Goal: Transaction & Acquisition: Book appointment/travel/reservation

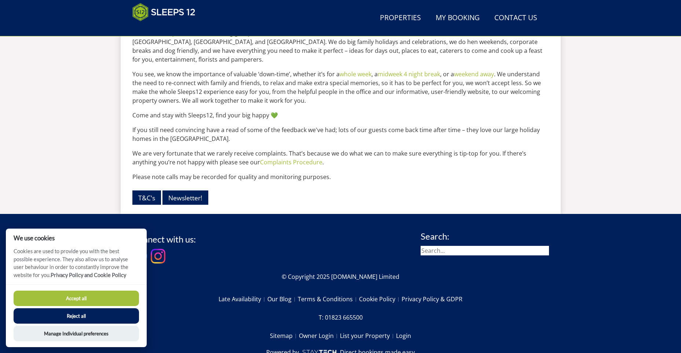
scroll to position [954, 0]
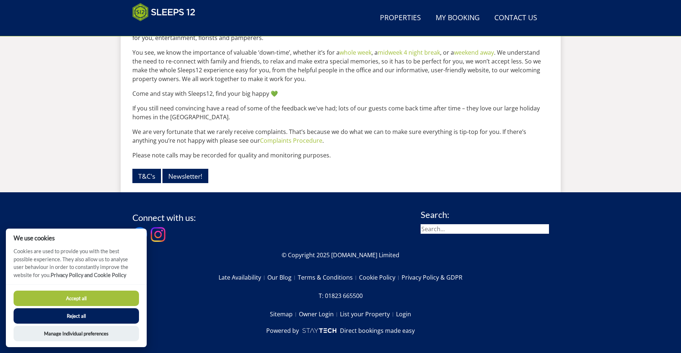
drag, startPoint x: 62, startPoint y: 294, endPoint x: 78, endPoint y: 290, distance: 17.0
click at [62, 294] on button "Accept all" at bounding box center [76, 297] width 125 height 15
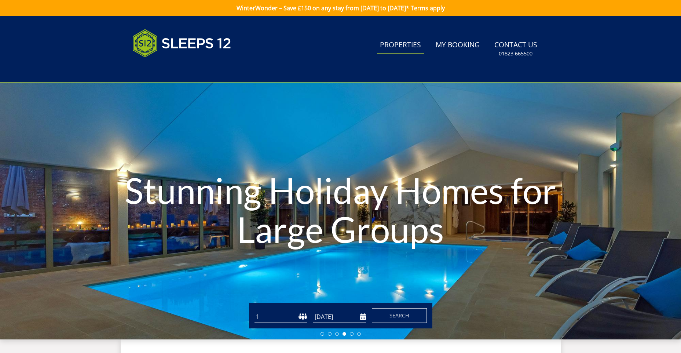
drag, startPoint x: 416, startPoint y: 42, endPoint x: 406, endPoint y: 43, distance: 10.4
click at [416, 42] on link "Properties" at bounding box center [400, 45] width 47 height 17
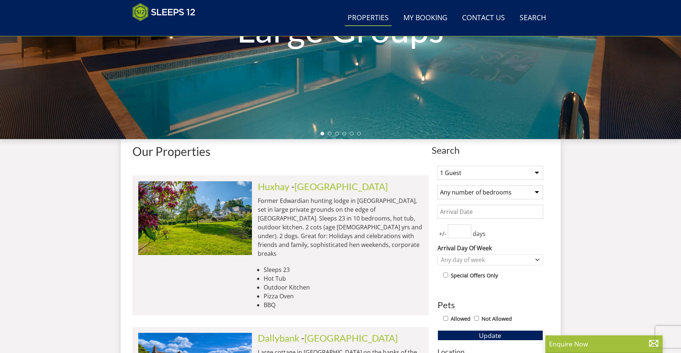
scroll to position [174, 0]
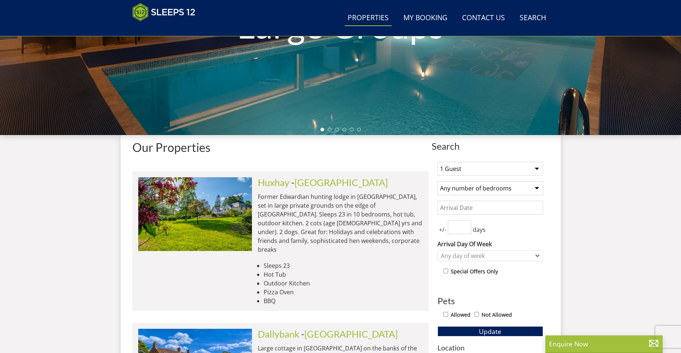
click at [537, 166] on select "1 Guest 2 Guests 3 Guests 4 Guests 5 Guests 6 Guests 7 Guests 8 Guests 9 Guests…" at bounding box center [490, 169] width 106 height 14
select select "16"
click at [437, 162] on select "1 Guest 2 Guests 3 Guests 4 Guests 5 Guests 6 Guests 7 Guests 8 Guests 9 Guests…" at bounding box center [490, 169] width 106 height 14
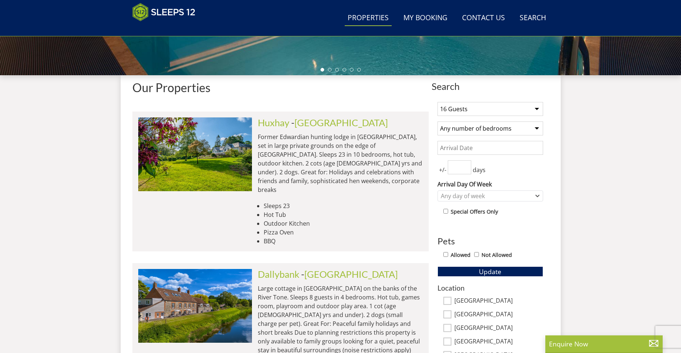
scroll to position [238, 0]
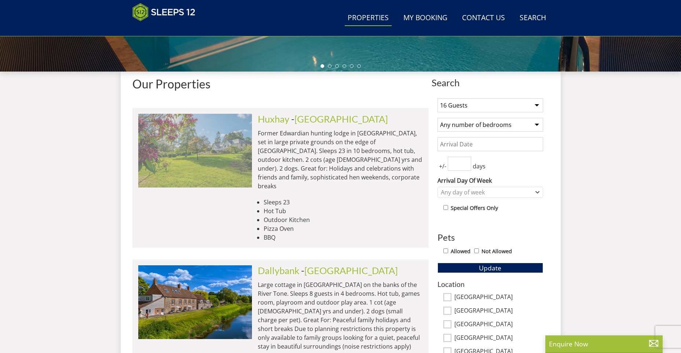
click at [216, 160] on img at bounding box center [195, 150] width 114 height 73
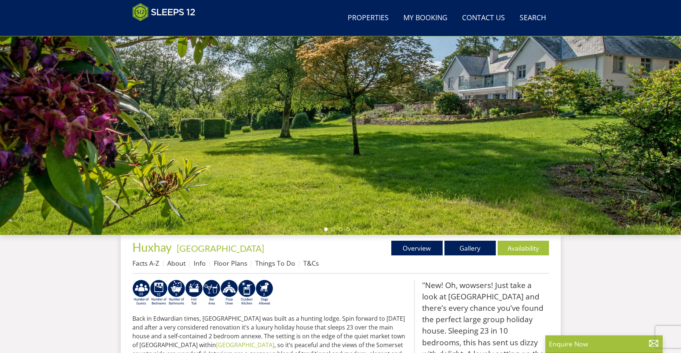
scroll to position [71, 0]
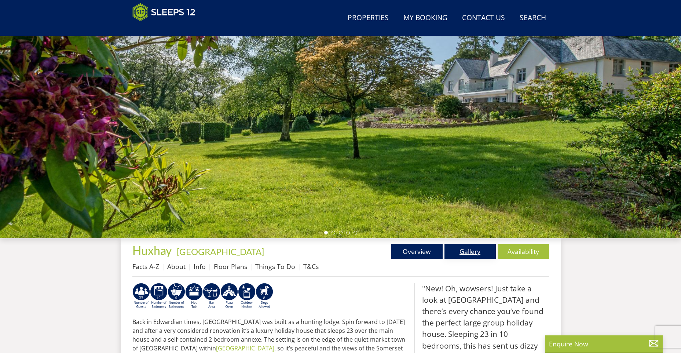
click at [474, 250] on link "Gallery" at bounding box center [469, 251] width 51 height 15
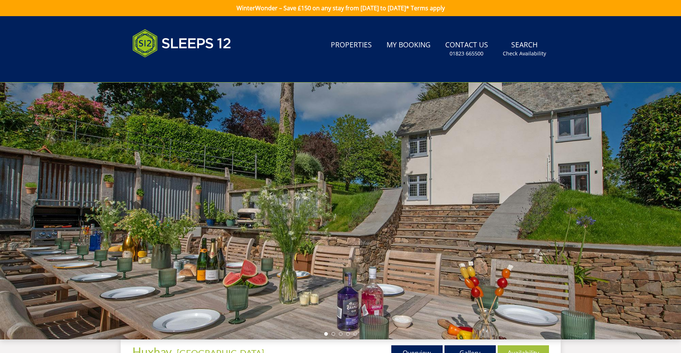
click at [673, 138] on div at bounding box center [340, 211] width 681 height 257
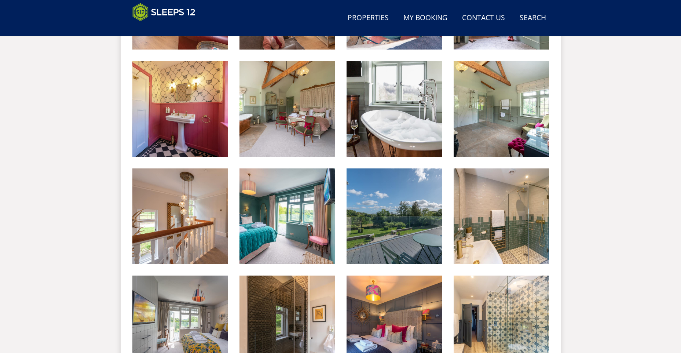
scroll to position [496, 0]
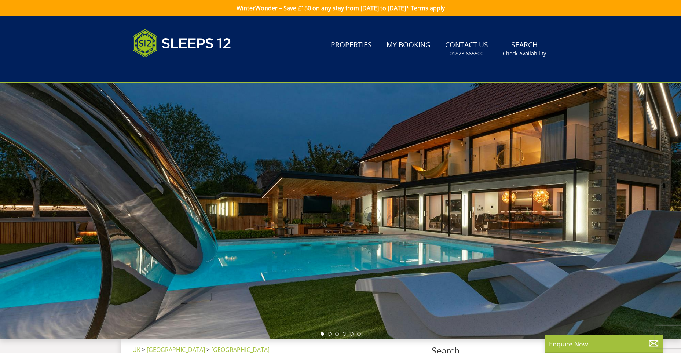
drag, startPoint x: 524, startPoint y: 47, endPoint x: 518, endPoint y: 54, distance: 9.3
click at [524, 47] on link "Search Check Availability" at bounding box center [524, 49] width 49 height 24
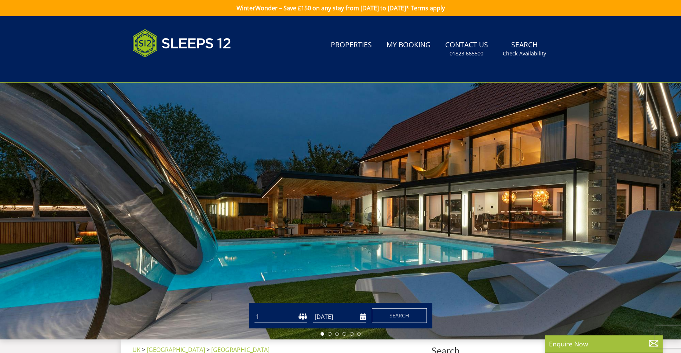
click at [297, 315] on select "1 2 3 4 5 6 7 8 9 10 11 12 13 14 15 16 17 18 19 20 21 22 23 24 25 26 27 28 29 3…" at bounding box center [280, 317] width 53 height 12
select select "20"
click at [254, 311] on select "1 2 3 4 5 6 7 8 9 10 11 12 13 14 15 16 17 18 19 20 21 22 23 24 25 26 27 28 29 3…" at bounding box center [280, 317] width 53 height 12
click at [331, 316] on input "[DATE]" at bounding box center [339, 317] width 53 height 12
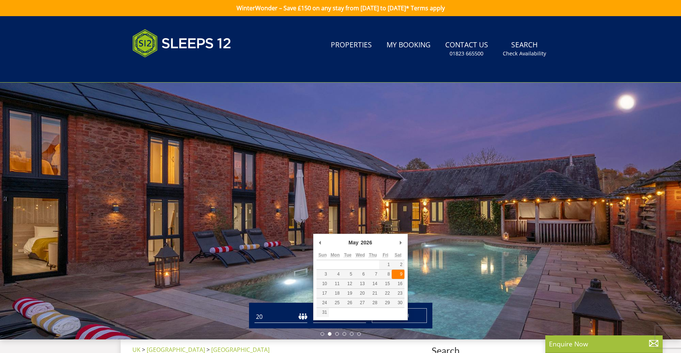
type input "[DATE]"
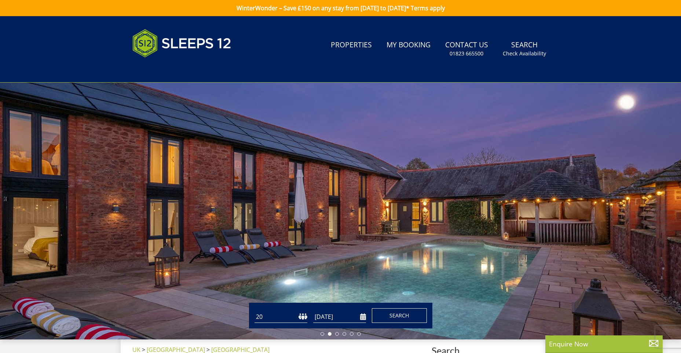
click at [394, 314] on span "Search" at bounding box center [399, 315] width 20 height 7
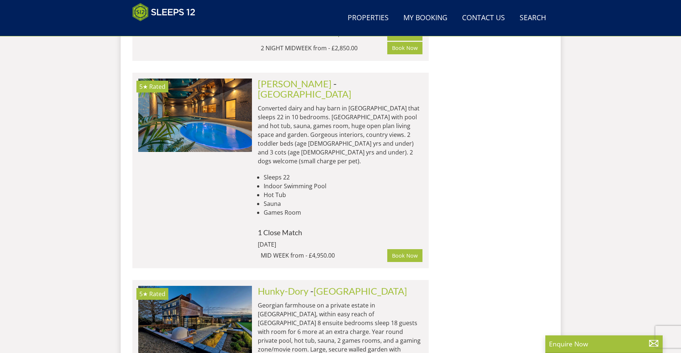
scroll to position [2197, 0]
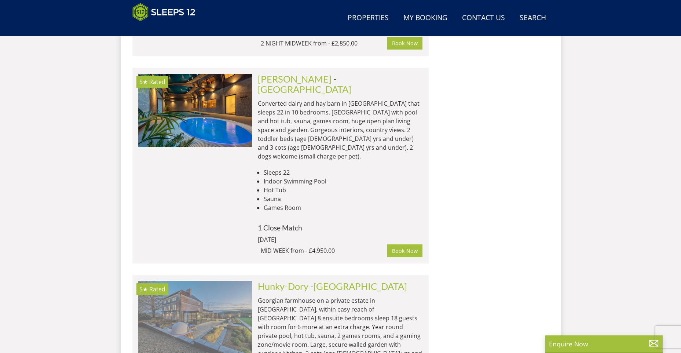
click at [228, 281] on img at bounding box center [195, 317] width 114 height 73
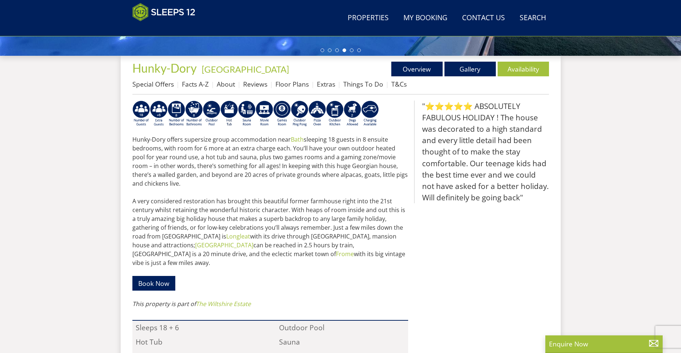
scroll to position [266, 0]
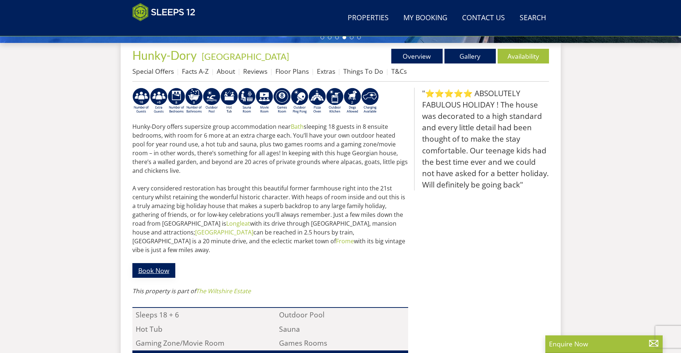
click at [162, 263] on link "Book Now" at bounding box center [153, 270] width 43 height 14
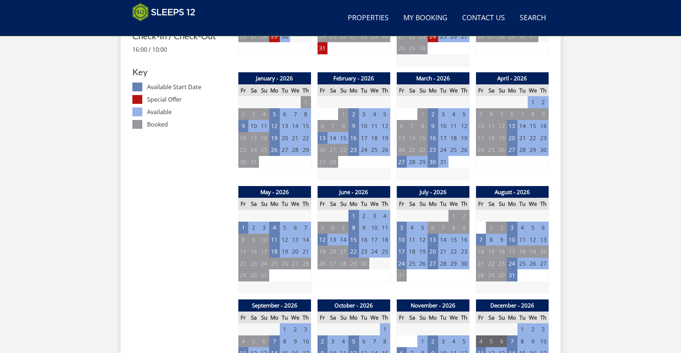
scroll to position [396, 0]
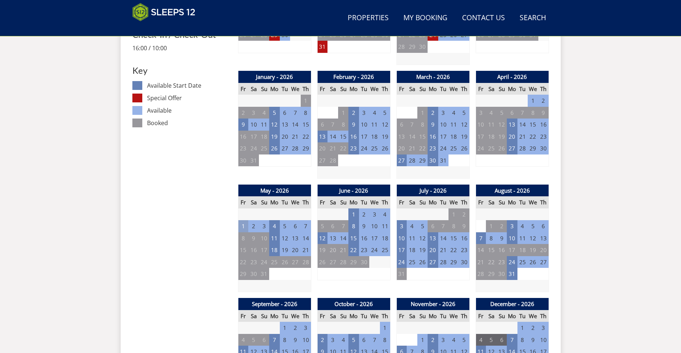
click at [242, 226] on td "1" at bounding box center [243, 226] width 10 height 12
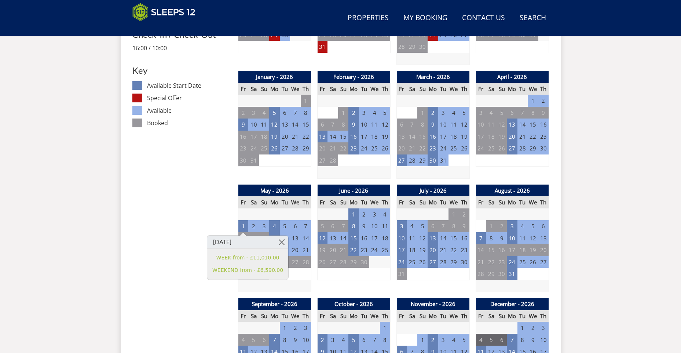
click at [281, 276] on td "2" at bounding box center [285, 274] width 10 height 12
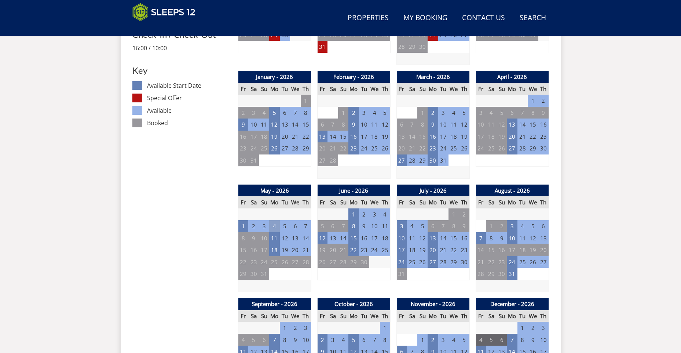
click at [274, 224] on td "4" at bounding box center [274, 226] width 10 height 12
click at [275, 277] on td "1" at bounding box center [274, 274] width 10 height 12
click at [275, 238] on td "11" at bounding box center [274, 238] width 10 height 12
click at [268, 269] on link "MID WEEK from - £4,410.00" at bounding box center [278, 269] width 71 height 8
